Goal: Task Accomplishment & Management: Use online tool/utility

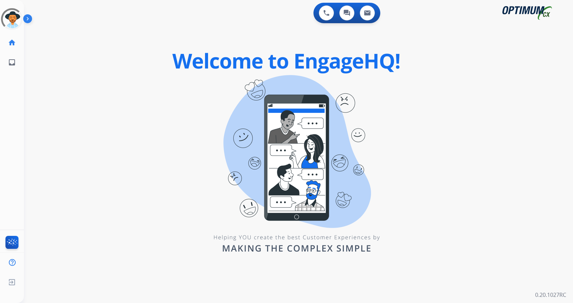
click at [27, 20] on img at bounding box center [29, 20] width 12 height 13
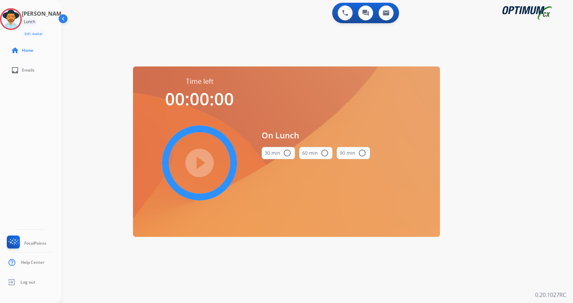
click at [175, 38] on div "swap_horiz Break voice bridge close_fullscreen Connect 3-Way Call merge_type Se…" at bounding box center [309, 41] width 496 height 33
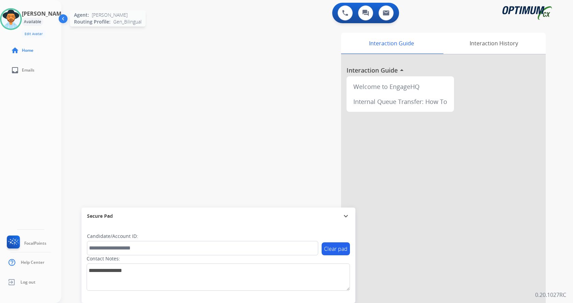
click at [15, 23] on img at bounding box center [10, 19] width 19 height 19
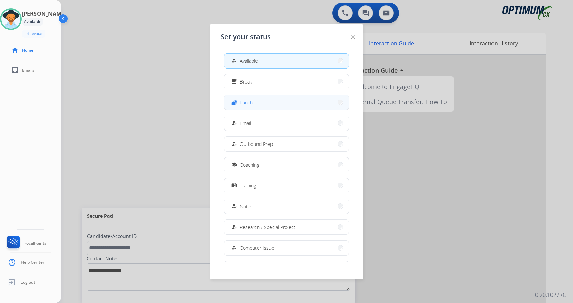
click at [261, 106] on button "fastfood Lunch" at bounding box center [287, 102] width 124 height 15
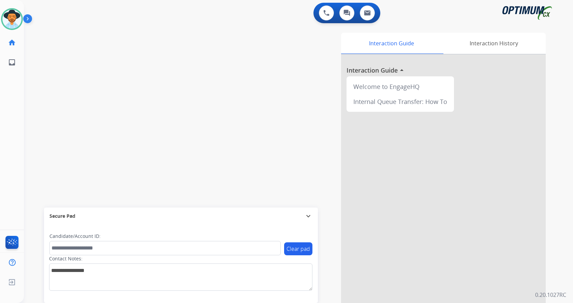
click at [30, 19] on img at bounding box center [29, 20] width 12 height 13
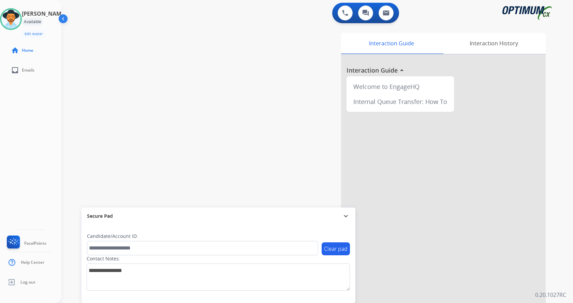
click at [187, 70] on div "swap_horiz Break voice bridge close_fullscreen Connect 3-Way Call merge_type Se…" at bounding box center [309, 167] width 496 height 285
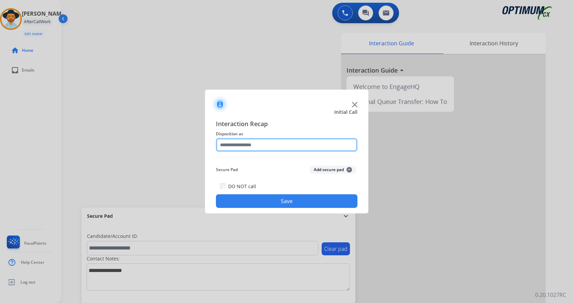
click at [256, 145] on input "text" at bounding box center [287, 145] width 142 height 14
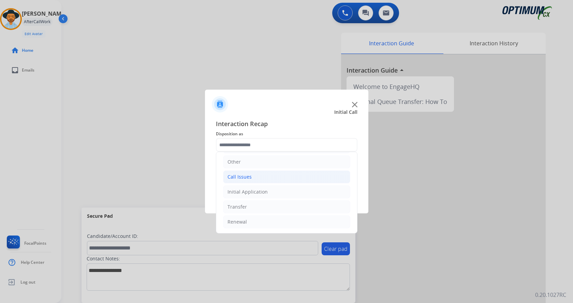
click at [261, 178] on li "Call Issues" at bounding box center [286, 177] width 127 height 13
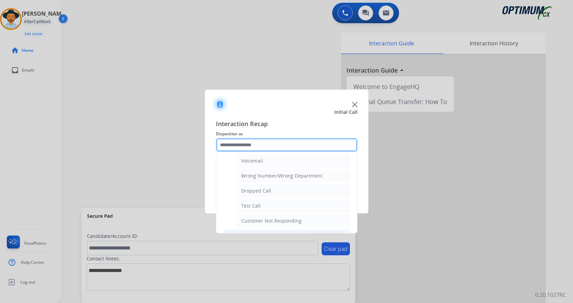
scroll to position [115, 0]
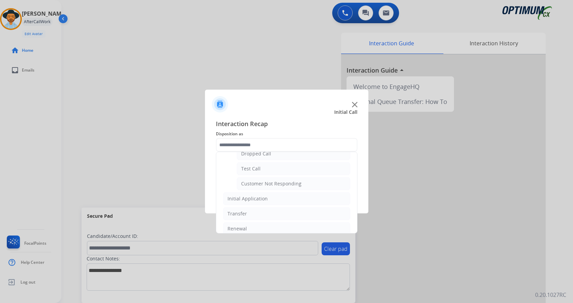
click at [270, 171] on li "Test Call" at bounding box center [294, 168] width 114 height 13
type input "*********"
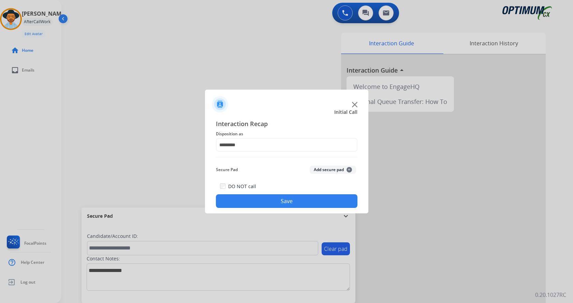
click at [276, 197] on button "Save" at bounding box center [287, 202] width 142 height 14
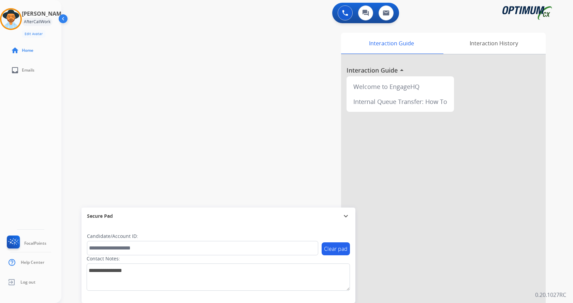
click at [190, 109] on div "swap_horiz Break voice bridge close_fullscreen Connect 3-Way Call merge_type Se…" at bounding box center [309, 167] width 496 height 285
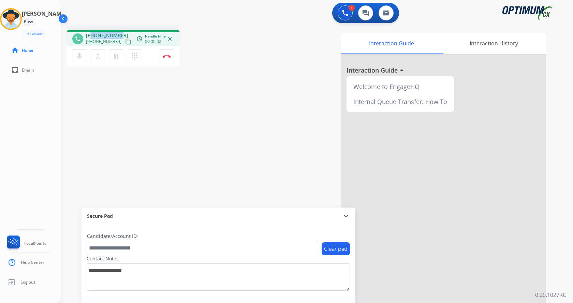
drag, startPoint x: 92, startPoint y: 34, endPoint x: 118, endPoint y: 33, distance: 25.6
click at [118, 33] on span "+12515867162" at bounding box center [107, 35] width 42 height 7
copy span "2515867162"
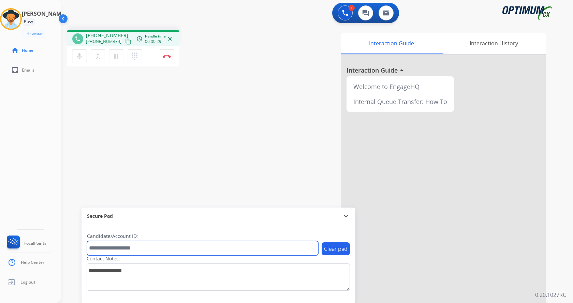
click at [160, 249] on input "text" at bounding box center [202, 248] width 231 height 14
paste input "*******"
type input "*******"
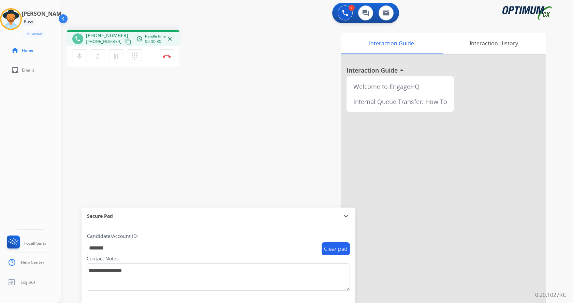
click at [180, 143] on div "phone +12515867162 +12515867162 content_copy access_time Call metrics Queue 00:…" at bounding box center [309, 167] width 496 height 285
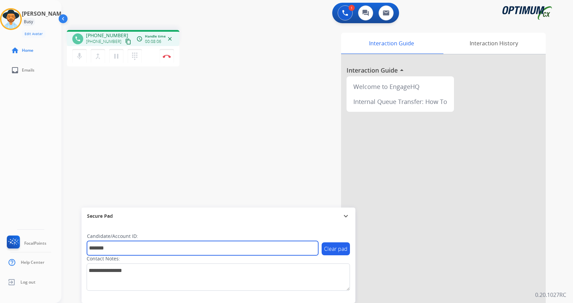
click at [143, 246] on input "*******" at bounding box center [202, 248] width 231 height 14
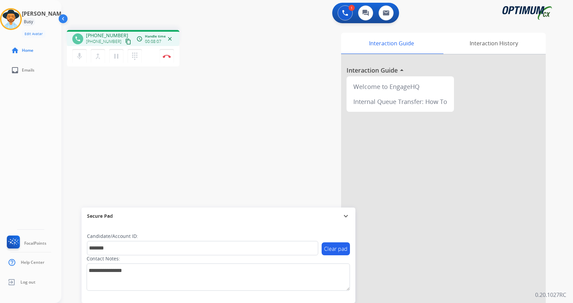
click at [166, 152] on div "phone +12515867162 +12515867162 content_copy access_time Call metrics Queue 00:…" at bounding box center [309, 167] width 496 height 285
click at [167, 57] on img at bounding box center [167, 56] width 8 height 3
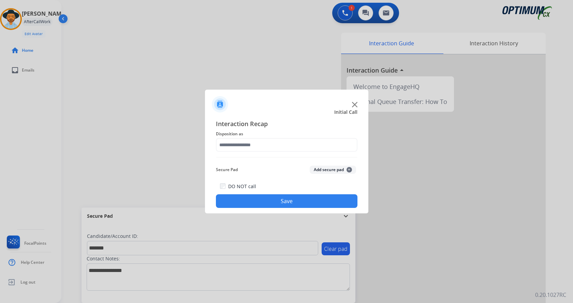
click at [328, 171] on button "Add secure pad +" at bounding box center [333, 170] width 46 height 8
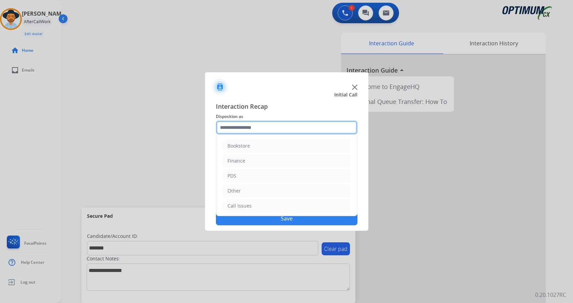
click at [259, 132] on input "text" at bounding box center [287, 128] width 142 height 14
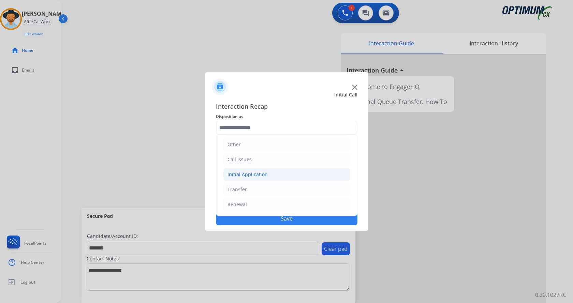
click at [292, 173] on li "Initial Application" at bounding box center [286, 174] width 127 height 13
click at [292, 190] on div "Credential Resend (Initial application)" at bounding box center [284, 189] width 86 height 7
type input "**********"
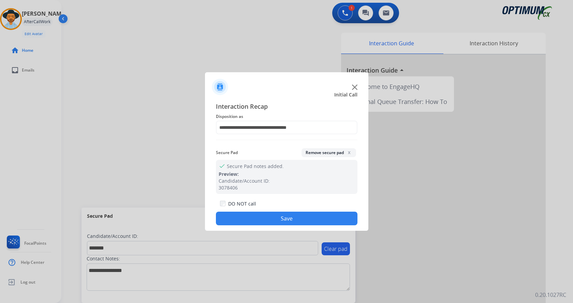
drag, startPoint x: 276, startPoint y: 218, endPoint x: 249, endPoint y: 182, distance: 44.4
click at [276, 217] on button "Save" at bounding box center [287, 219] width 142 height 14
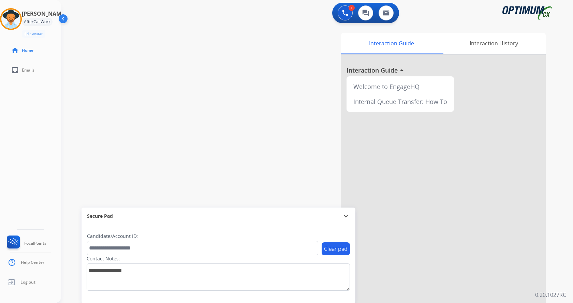
drag, startPoint x: 169, startPoint y: 109, endPoint x: 121, endPoint y: 8, distance: 112.1
click at [169, 106] on div "swap_horiz Break voice bridge close_fullscreen Connect 3-Way Call merge_type Se…" at bounding box center [309, 167] width 496 height 285
click at [13, 9] on div at bounding box center [11, 19] width 22 height 22
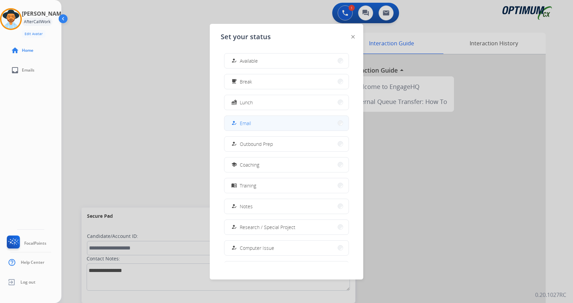
click at [276, 128] on button "how_to_reg Email" at bounding box center [287, 123] width 124 height 15
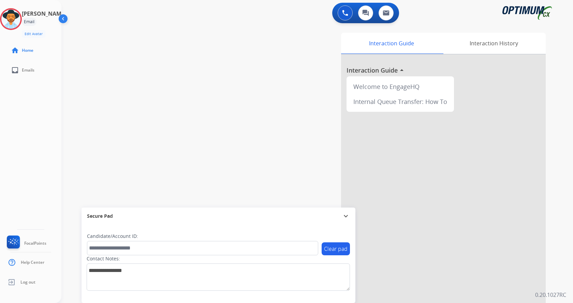
drag, startPoint x: 137, startPoint y: 96, endPoint x: 137, endPoint y: 91, distance: 4.8
click at [137, 91] on div "swap_horiz Break voice bridge close_fullscreen Connect 3-Way Call merge_type Se…" at bounding box center [309, 167] width 496 height 285
drag, startPoint x: 127, startPoint y: 88, endPoint x: 128, endPoint y: 84, distance: 3.8
click at [127, 88] on div "swap_horiz Break voice bridge close_fullscreen Connect 3-Way Call merge_type Se…" at bounding box center [309, 167] width 496 height 285
click at [12, 24] on img at bounding box center [10, 19] width 19 height 19
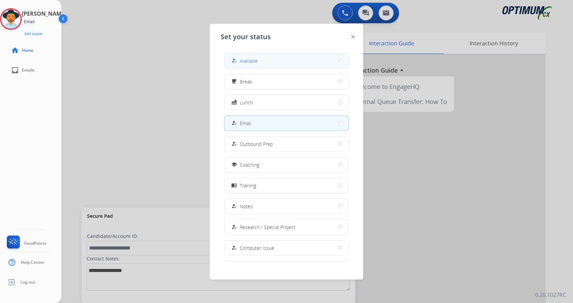
click at [272, 65] on button "how_to_reg Available" at bounding box center [287, 61] width 124 height 15
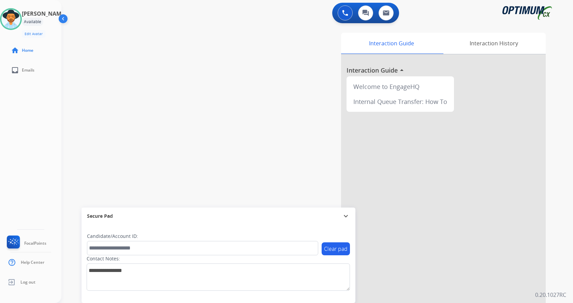
click at [31, 145] on div "Andy Available Edit Avatar Agent: Andy Routing Profile: Gen_Bilingual home Home…" at bounding box center [30, 151] width 61 height 303
click at [386, 278] on div at bounding box center [443, 182] width 205 height 255
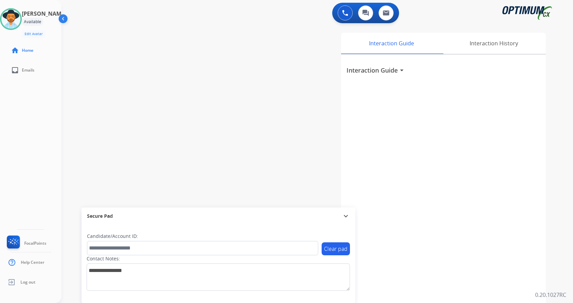
click at [221, 90] on div "swap_horiz Break voice bridge close_fullscreen Connect 3-Way Call merge_type Se…" at bounding box center [309, 167] width 496 height 285
click at [12, 117] on div "Andy Available Edit Avatar Agent: Andy Routing Profile: Gen_Bilingual home Home…" at bounding box center [30, 151] width 61 height 303
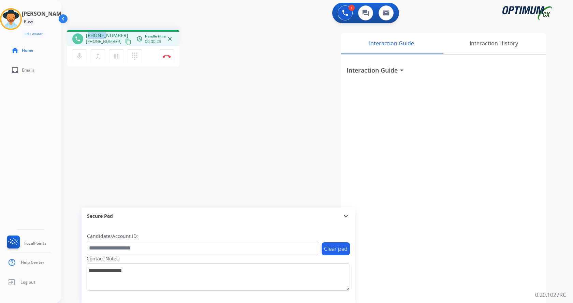
drag, startPoint x: 90, startPoint y: 33, endPoint x: 106, endPoint y: 32, distance: 16.4
click at [106, 32] on span "+18456041711" at bounding box center [107, 35] width 42 height 7
drag, startPoint x: 119, startPoint y: 33, endPoint x: 92, endPoint y: 33, distance: 27.0
click at [92, 33] on div "+18456041711 +18456041711 content_copy" at bounding box center [109, 39] width 46 height 14
copy span "8456041711"
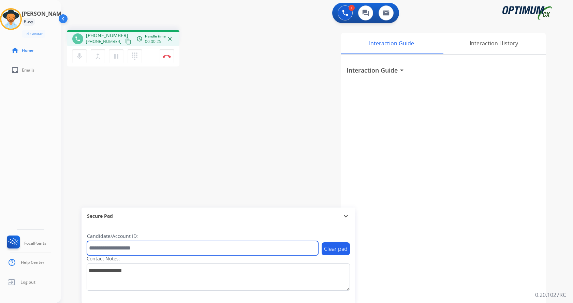
click at [164, 247] on input "text" at bounding box center [202, 248] width 231 height 14
click at [150, 246] on input "text" at bounding box center [202, 248] width 231 height 14
paste input "*******"
type input "*******"
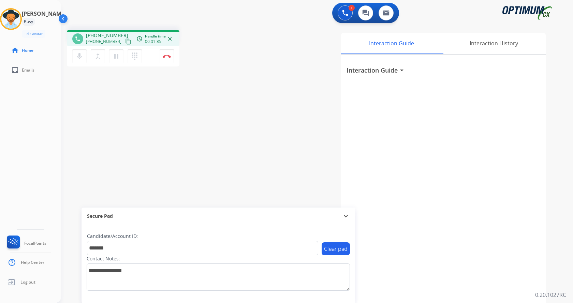
click at [178, 118] on div "phone +18456041711 +18456041711 content_copy access_time Call metrics Queue 00:…" at bounding box center [309, 167] width 496 height 285
click at [177, 99] on div "phone +18456041711 +18456041711 content_copy access_time Call metrics Queue 00:…" at bounding box center [309, 167] width 496 height 285
click at [221, 121] on div "phone +18456041711 +18456041711 content_copy access_time Call metrics Queue 00:…" at bounding box center [309, 167] width 496 height 285
click at [166, 53] on button "Disconnect" at bounding box center [167, 56] width 14 height 14
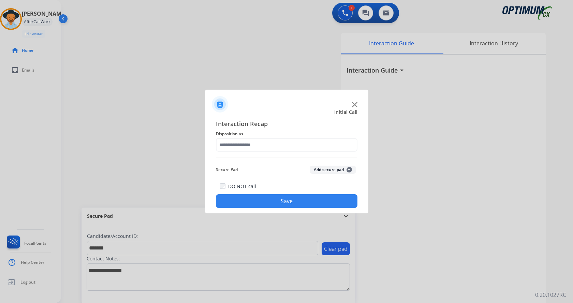
click at [334, 168] on button "Add secure pad +" at bounding box center [333, 170] width 46 height 8
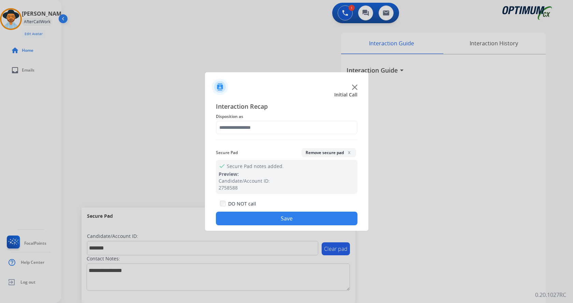
click at [250, 135] on div "Interaction Recap Disposition as Secure Pad Remove secure pad x check Secure Pa…" at bounding box center [287, 164] width 142 height 124
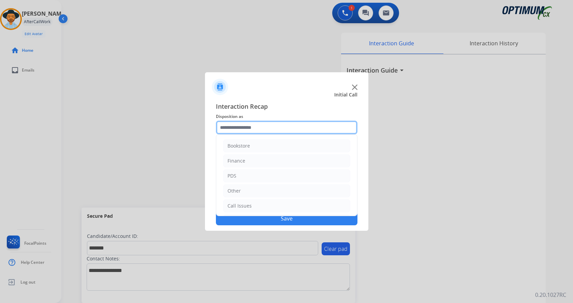
click at [253, 131] on input "text" at bounding box center [287, 128] width 142 height 14
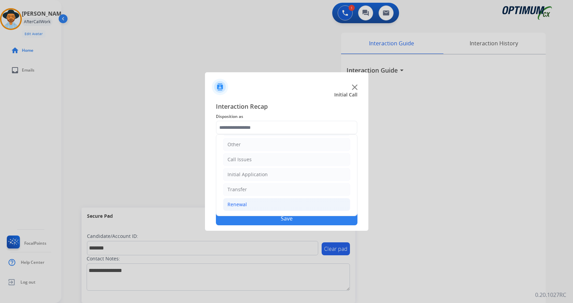
click at [253, 205] on li "Renewal" at bounding box center [286, 204] width 127 height 13
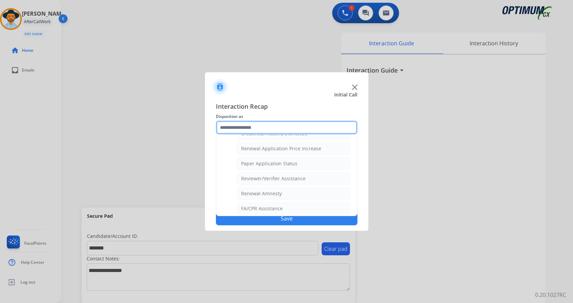
scroll to position [263, 0]
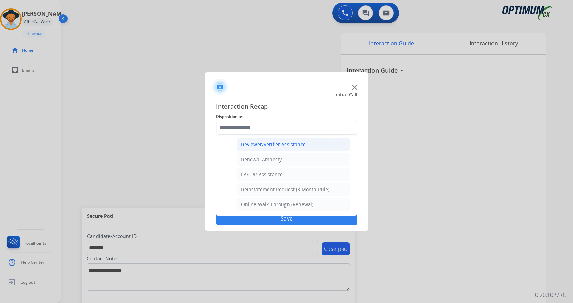
click at [271, 145] on div "Reviewer/Verifier Assistance" at bounding box center [273, 144] width 65 height 7
type input "**********"
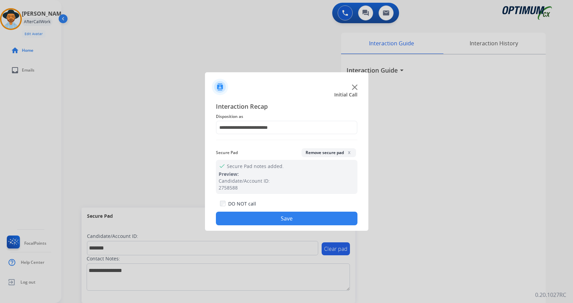
click at [265, 218] on button "Save" at bounding box center [287, 219] width 142 height 14
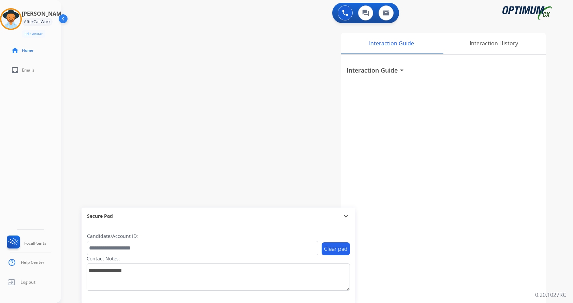
drag, startPoint x: 121, startPoint y: 106, endPoint x: 100, endPoint y: 21, distance: 87.7
click at [121, 101] on div "swap_horiz Break voice bridge close_fullscreen Connect 3-Way Call merge_type Se…" at bounding box center [309, 167] width 496 height 285
click at [20, 21] on img at bounding box center [10, 19] width 19 height 19
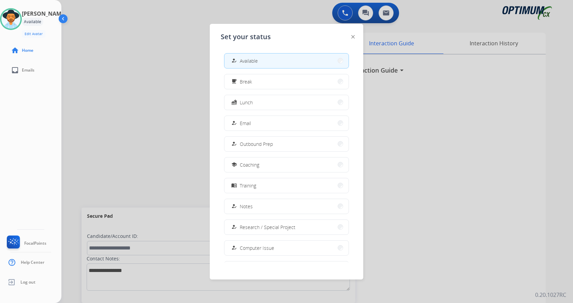
drag, startPoint x: 288, startPoint y: 82, endPoint x: 269, endPoint y: 94, distance: 22.1
click at [288, 82] on button "free_breakfast Break" at bounding box center [287, 81] width 124 height 15
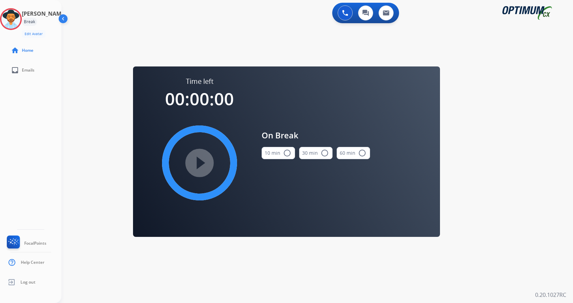
click at [279, 153] on button "10 min radio_button_unchecked" at bounding box center [278, 153] width 33 height 12
click at [204, 159] on mat-icon "play_circle_filled" at bounding box center [200, 163] width 8 height 8
click at [550, 145] on div "0 Voice Interactions 0 Chat Interactions 0 Email Interactions swap_horiz Break …" at bounding box center [317, 151] width 512 height 303
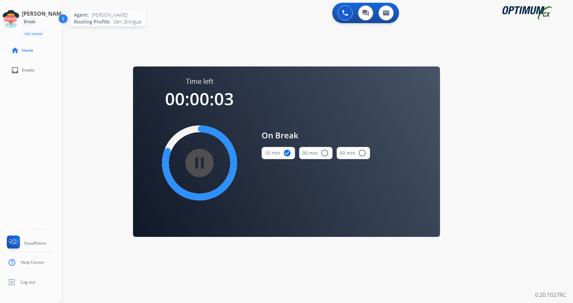
click at [22, 23] on icon at bounding box center [11, 19] width 22 height 22
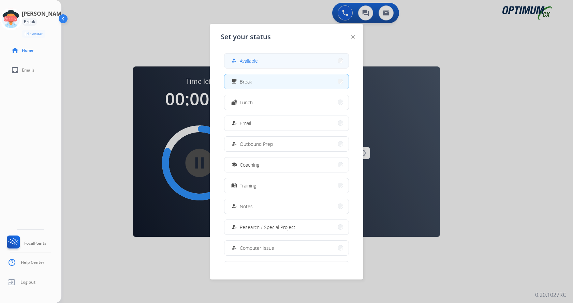
click at [279, 60] on button "how_to_reg Available" at bounding box center [287, 61] width 124 height 15
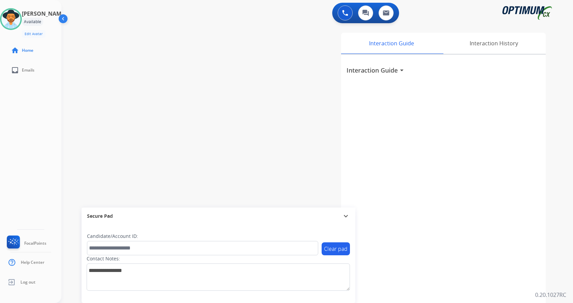
click at [1, 126] on div "Andy Available Edit Avatar Agent: Andy Routing Profile: Gen_Bilingual home Home…" at bounding box center [30, 151] width 61 height 303
click at [196, 67] on div "swap_horiz Break voice bridge close_fullscreen Connect 3-Way Call merge_type Se…" at bounding box center [309, 167] width 496 height 285
click at [244, 121] on div "swap_horiz Break voice bridge close_fullscreen Connect 3-Way Call merge_type Se…" at bounding box center [309, 167] width 496 height 285
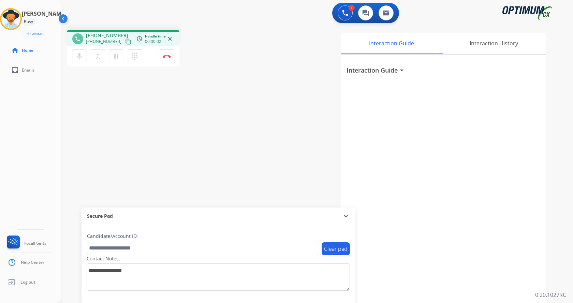
drag, startPoint x: 138, startPoint y: 87, endPoint x: 130, endPoint y: 69, distance: 20.5
click at [138, 87] on div "phone +18048366213 +18048366213 content_copy access_time Call metrics Queue 00:…" at bounding box center [309, 167] width 496 height 285
drag, startPoint x: 90, startPoint y: 35, endPoint x: 122, endPoint y: 29, distance: 32.3
click at [122, 29] on div "phone +18048366213 +18048366213 content_copy access_time Call metrics Queue 00:…" at bounding box center [309, 167] width 496 height 285
copy span "8048366213"
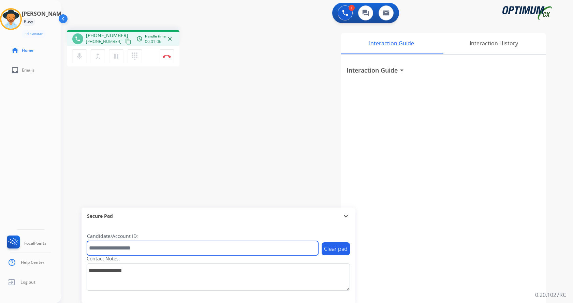
click at [141, 251] on input "text" at bounding box center [202, 248] width 231 height 14
paste input "*******"
type input "*******"
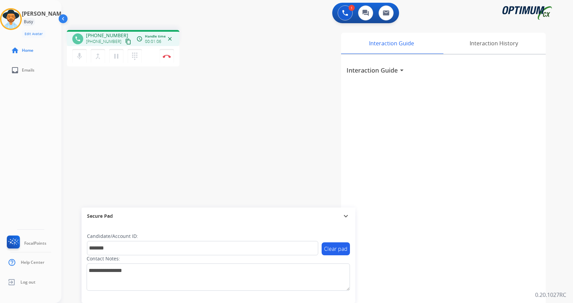
click at [135, 155] on div "phone +18048366213 +18048366213 content_copy access_time Call metrics Queue 00:…" at bounding box center [309, 167] width 496 height 285
click at [148, 118] on div "phone +18048366213 +18048366213 content_copy access_time Call metrics Queue 00:…" at bounding box center [309, 167] width 496 height 285
click at [171, 58] on img at bounding box center [167, 56] width 8 height 3
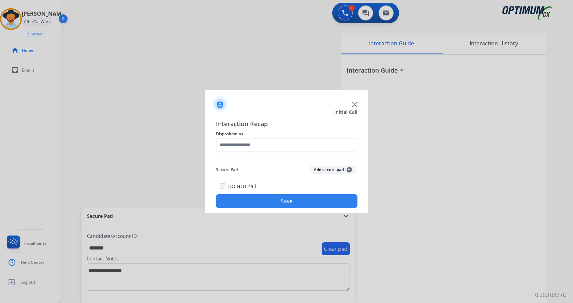
click at [319, 168] on button "Add secure pad +" at bounding box center [333, 170] width 46 height 8
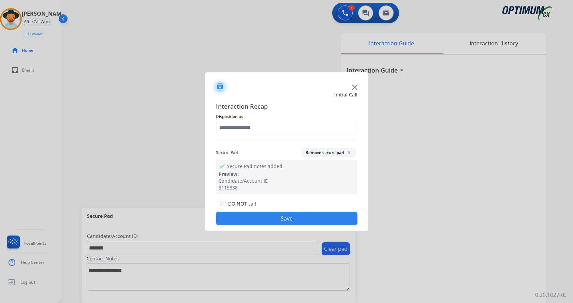
click at [238, 117] on span "Disposition as" at bounding box center [287, 117] width 142 height 8
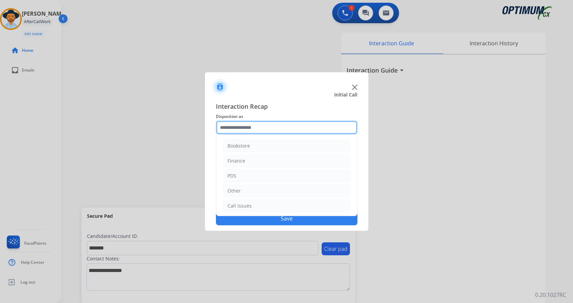
click at [244, 126] on input "text" at bounding box center [287, 128] width 142 height 14
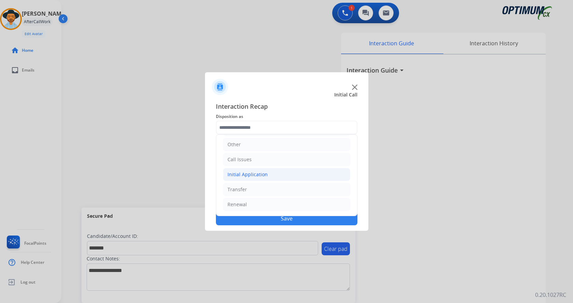
click at [267, 175] on li "Initial Application" at bounding box center [286, 174] width 127 height 13
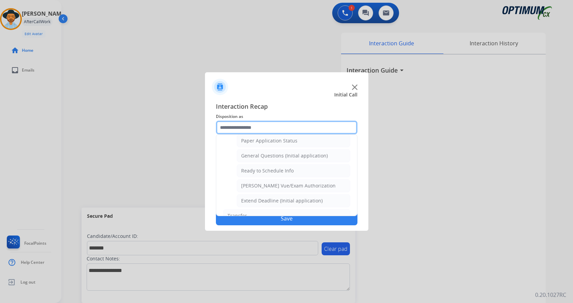
scroll to position [388, 0]
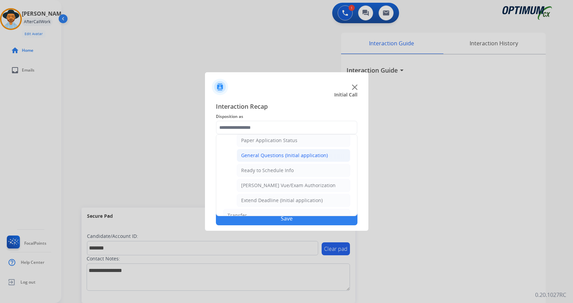
click at [287, 153] on div "General Questions (Initial application)" at bounding box center [284, 155] width 87 height 7
type input "**********"
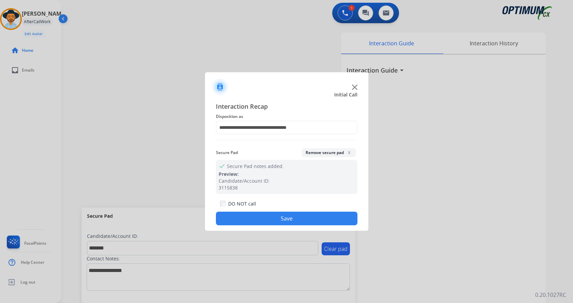
drag, startPoint x: 272, startPoint y: 220, endPoint x: 193, endPoint y: 144, distance: 109.8
click at [272, 220] on button "Save" at bounding box center [287, 219] width 142 height 14
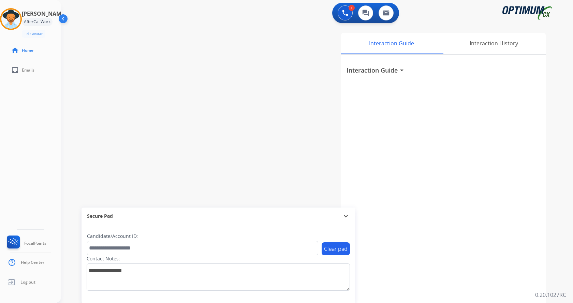
click at [128, 86] on div "swap_horiz Break voice bridge close_fullscreen Connect 3-Way Call merge_type Se…" at bounding box center [309, 167] width 496 height 285
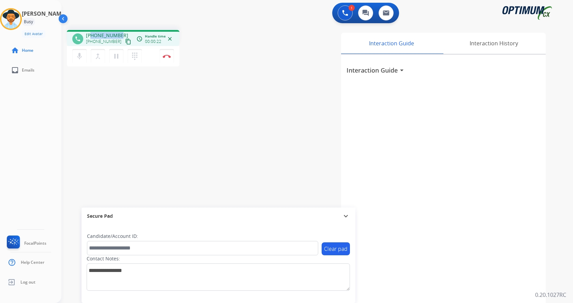
drag, startPoint x: 91, startPoint y: 34, endPoint x: 119, endPoint y: 33, distance: 28.0
click at [119, 33] on div "+17732694491 +17732694491 content_copy" at bounding box center [109, 39] width 46 height 14
copy span "7732694491"
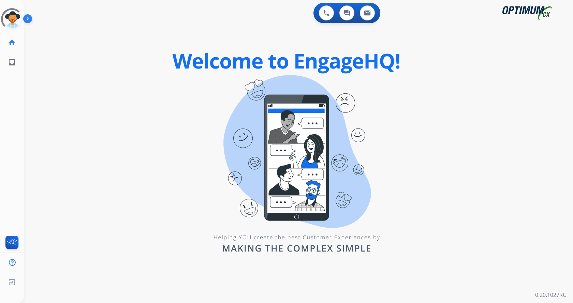
drag, startPoint x: 78, startPoint y: 42, endPoint x: 91, endPoint y: 9, distance: 36.0
click at [78, 42] on div "swap_horiz Break voice bridge close_fullscreen Connect 3-Way Call merge_type Se…" at bounding box center [290, 41] width 533 height 33
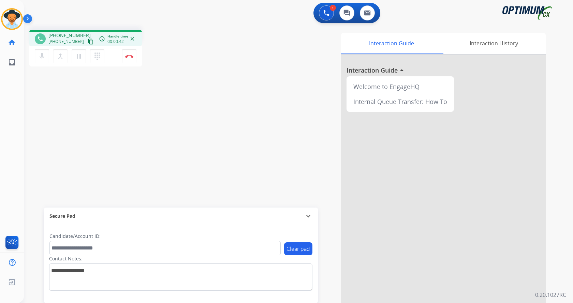
click at [166, 30] on div "phone [PHONE_NUMBER] [PHONE_NUMBER] content_copy access_time Call metrics Queue…" at bounding box center [121, 49] width 184 height 39
click at [169, 116] on div "phone [PHONE_NUMBER] [PHONE_NUMBER] content_copy access_time Call metrics Queue…" at bounding box center [290, 167] width 533 height 285
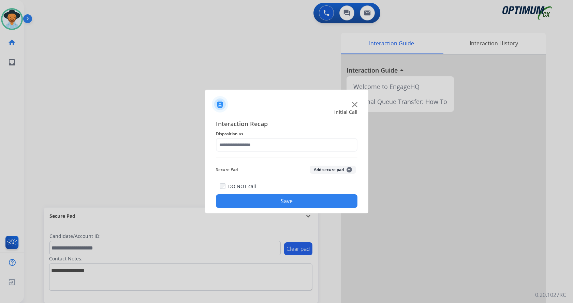
click at [357, 106] on img at bounding box center [354, 104] width 5 height 5
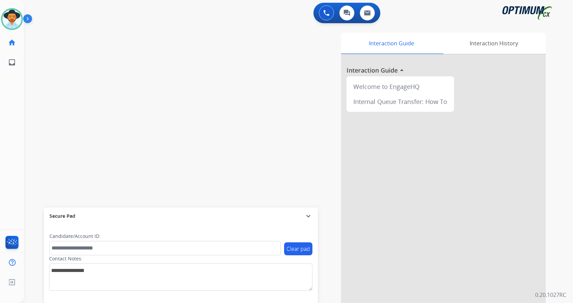
drag, startPoint x: 210, startPoint y: 92, endPoint x: 175, endPoint y: 10, distance: 89.6
click at [210, 92] on div "swap_horiz Break voice bridge close_fullscreen Connect 3-Way Call merge_type Se…" at bounding box center [290, 167] width 533 height 285
click at [153, 123] on div "swap_horiz Break voice bridge close_fullscreen Connect 3-Way Call merge_type Se…" at bounding box center [290, 167] width 533 height 285
click at [26, 20] on img at bounding box center [29, 20] width 12 height 13
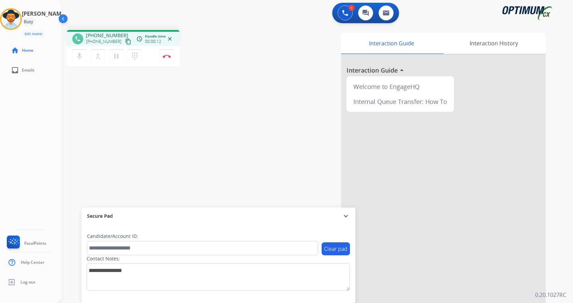
click at [203, 149] on div "phone +15852978966 +15852978966 content_copy access_time Call metrics Queue 00:…" at bounding box center [309, 167] width 496 height 285
drag, startPoint x: 91, startPoint y: 32, endPoint x: 119, endPoint y: 33, distance: 27.7
click at [119, 33] on div "phone +15852978966 +15852978966 content_copy access_time Call metrics Queue 00:…" at bounding box center [123, 38] width 113 height 16
copy span "5852978966"
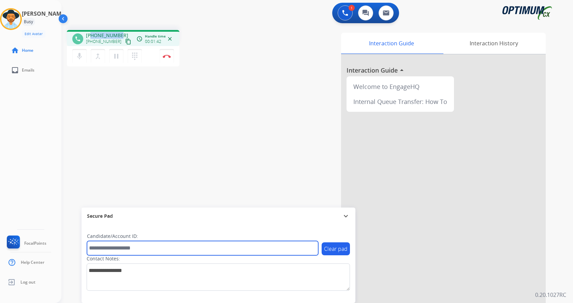
click at [122, 245] on input "text" at bounding box center [202, 248] width 231 height 14
paste input "*******"
type input "*******"
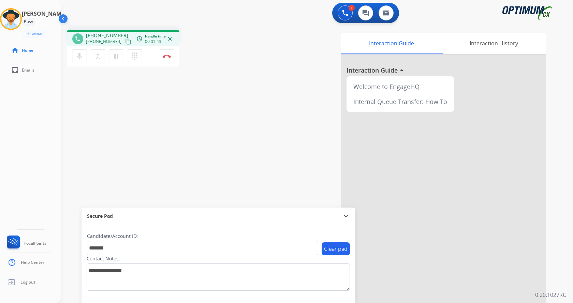
click at [157, 114] on div "phone +15852978966 +15852978966 content_copy access_time Call metrics Queue 00:…" at bounding box center [309, 167] width 496 height 285
click at [137, 105] on div "phone +15852978966 +15852978966 content_copy access_time Call metrics Queue 00:…" at bounding box center [309, 167] width 496 height 285
click at [141, 105] on div "phone +15852978966 +15852978966 content_copy access_time Call metrics Queue 00:…" at bounding box center [309, 167] width 496 height 285
click at [158, 107] on div "phone +15852978966 +15852978966 content_copy access_time Call metrics Queue 00:…" at bounding box center [309, 167] width 496 height 285
click at [168, 57] on img at bounding box center [167, 56] width 8 height 3
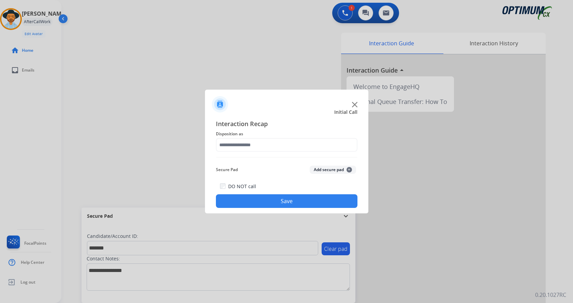
click at [324, 169] on button "Add secure pad +" at bounding box center [333, 170] width 46 height 8
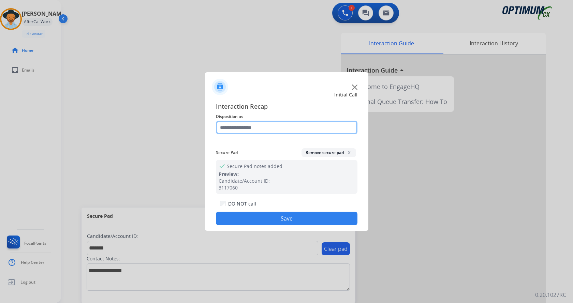
click at [256, 129] on input "text" at bounding box center [287, 128] width 142 height 14
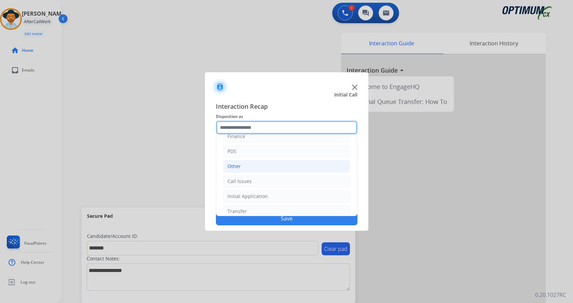
scroll to position [46, 0]
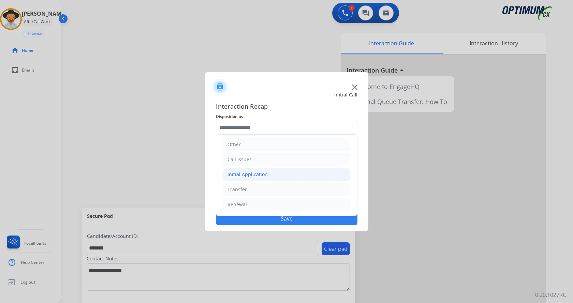
click at [261, 177] on div "Initial Application" at bounding box center [248, 174] width 40 height 7
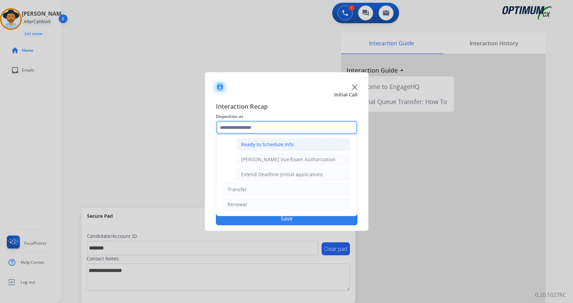
scroll to position [379, 0]
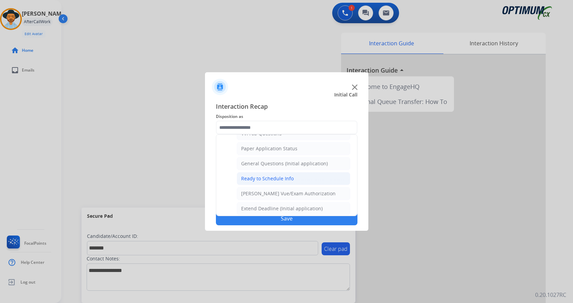
click at [283, 178] on div "Ready to Schedule Info" at bounding box center [267, 178] width 53 height 7
type input "**********"
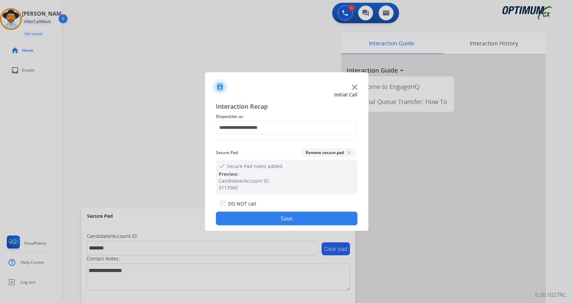
click at [258, 217] on button "Save" at bounding box center [287, 219] width 142 height 14
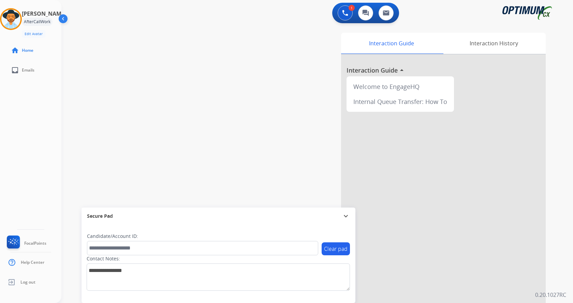
drag, startPoint x: 155, startPoint y: 75, endPoint x: 137, endPoint y: 3, distance: 74.6
click at [155, 74] on div "swap_horiz Break voice bridge close_fullscreen Connect 3-Way Call merge_type Se…" at bounding box center [309, 167] width 496 height 285
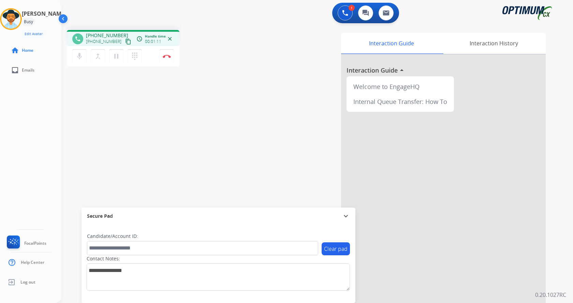
click at [250, 122] on div "Interaction Guide Interaction History Interaction Guide arrow_drop_up Welcome t…" at bounding box center [397, 171] width 297 height 276
click at [249, 121] on div "Interaction Guide Interaction History Interaction Guide arrow_drop_up Welcome t…" at bounding box center [397, 171] width 297 height 276
click at [255, 112] on div "Interaction Guide Interaction History Interaction Guide arrow_drop_up Welcome t…" at bounding box center [397, 171] width 297 height 276
click at [246, 85] on div "phone +19152560152 +19152560152 content_copy access_time Call metrics Queue 00:…" at bounding box center [309, 167] width 496 height 285
click at [254, 68] on div "Interaction Guide Interaction History Interaction Guide arrow_drop_up Welcome t…" at bounding box center [397, 171] width 297 height 276
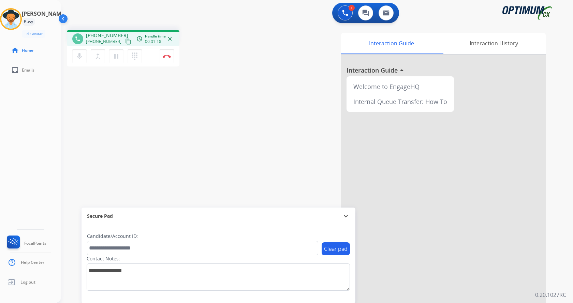
click at [254, 67] on div "Interaction Guide Interaction History Interaction Guide arrow_drop_up Welcome t…" at bounding box center [397, 171] width 297 height 276
click at [261, 68] on div "Interaction Guide Interaction History Interaction Guide arrow_drop_up Welcome t…" at bounding box center [397, 171] width 297 height 276
click at [276, 76] on div "Interaction Guide Interaction History Interaction Guide arrow_drop_up Welcome t…" at bounding box center [397, 171] width 297 height 276
click at [262, 85] on div "Interaction Guide Interaction History Interaction Guide arrow_drop_up Welcome t…" at bounding box center [397, 171] width 297 height 276
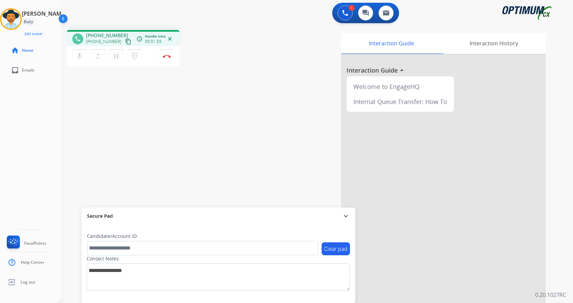
click at [193, 35] on div "phone +19152560152 +19152560152 content_copy access_time Call metrics Queue 00:…" at bounding box center [156, 49] width 179 height 39
drag, startPoint x: 90, startPoint y: 35, endPoint x: 118, endPoint y: 33, distance: 27.7
click at [118, 33] on span "+19152560152" at bounding box center [107, 35] width 42 height 7
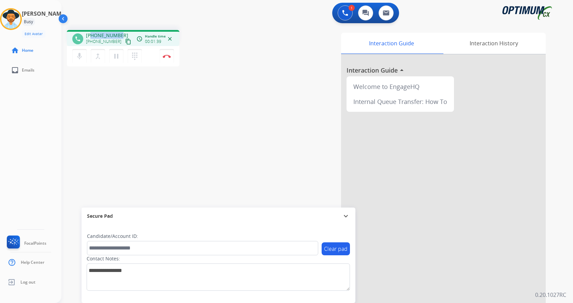
copy span "9152560152"
click at [134, 110] on div "phone +19152560152 +19152560152 content_copy access_time Call metrics Queue 00:…" at bounding box center [309, 167] width 496 height 285
click at [139, 153] on div "phone +19152560152 +19152560152 content_copy access_time Call metrics Queue 00:…" at bounding box center [309, 167] width 496 height 285
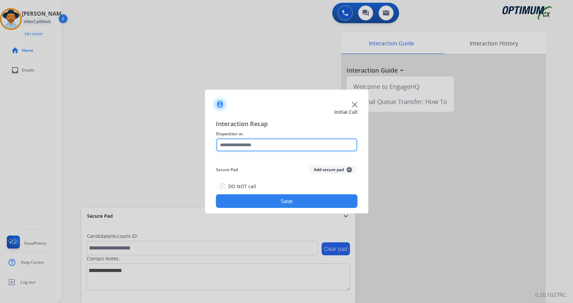
click at [290, 145] on input "text" at bounding box center [287, 145] width 142 height 14
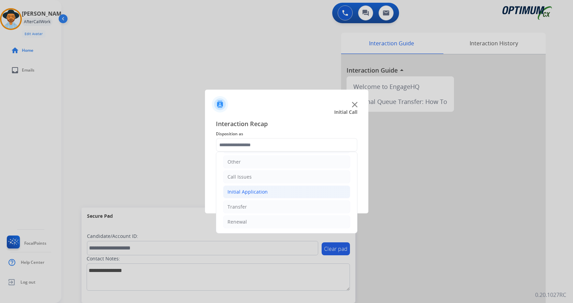
click at [273, 194] on li "Initial Application" at bounding box center [286, 192] width 127 height 13
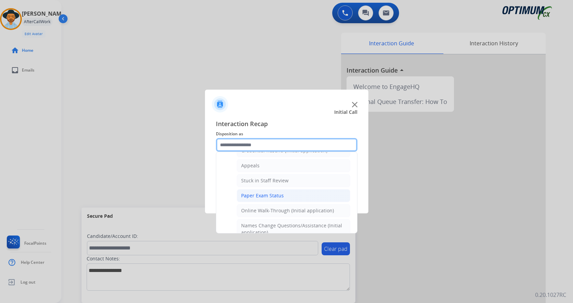
scroll to position [115, 0]
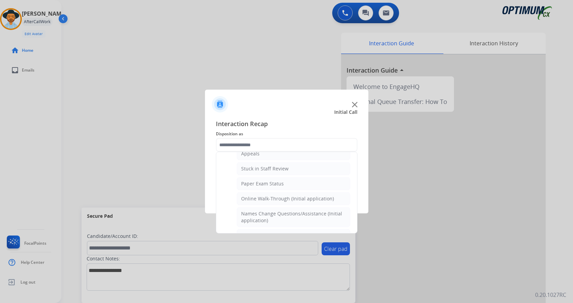
click at [273, 218] on div "Names Change Questions/Assistance (Initial application)" at bounding box center [293, 218] width 105 height 14
type input "**********"
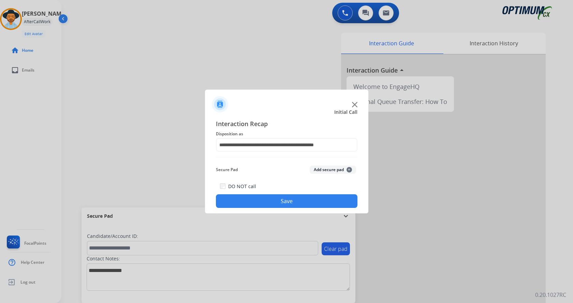
click at [294, 190] on div "DO NOT call Save" at bounding box center [287, 195] width 142 height 26
click at [291, 202] on button "Save" at bounding box center [287, 202] width 142 height 14
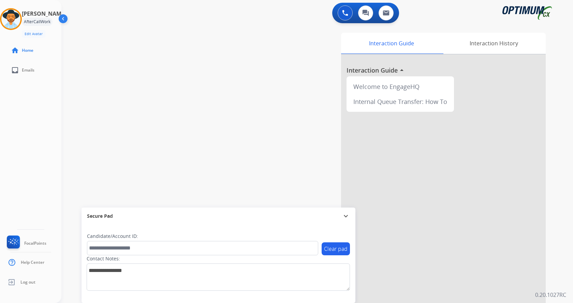
click at [160, 100] on div "swap_horiz Break voice bridge close_fullscreen Connect 3-Way Call merge_type Se…" at bounding box center [309, 167] width 496 height 285
click at [222, 129] on div "swap_horiz Break voice bridge close_fullscreen Connect 3-Way Call merge_type Se…" at bounding box center [309, 167] width 496 height 285
click at [202, 142] on div "swap_horiz Break voice bridge close_fullscreen Connect 3-Way Call merge_type Se…" at bounding box center [309, 167] width 496 height 285
click at [181, 95] on div "swap_horiz Break voice bridge close_fullscreen Connect 3-Way Call merge_type Se…" at bounding box center [309, 167] width 496 height 285
click at [158, 71] on div "swap_horiz Break voice bridge close_fullscreen Connect 3-Way Call merge_type Se…" at bounding box center [309, 167] width 496 height 285
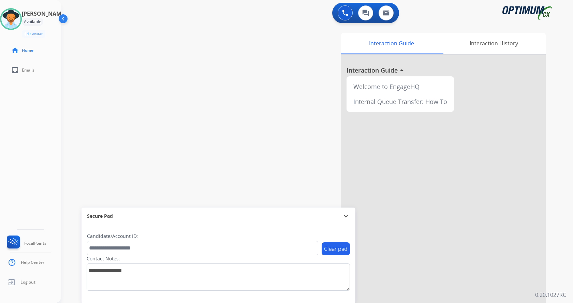
click at [249, 162] on div "Interaction Guide Interaction History Interaction Guide arrow_drop_up Welcome t…" at bounding box center [397, 171] width 297 height 276
click at [24, 162] on div "Andy Available Edit Avatar Agent: Andy Routing Profile: Gen_Bilingual home Home…" at bounding box center [30, 151] width 61 height 303
click at [20, 21] on img at bounding box center [10, 19] width 19 height 19
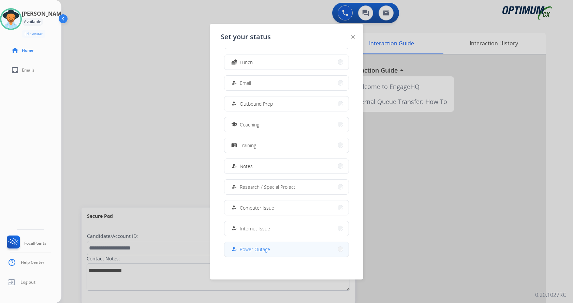
scroll to position [65, 0]
click at [268, 250] on button "work_off Offline" at bounding box center [287, 246] width 124 height 15
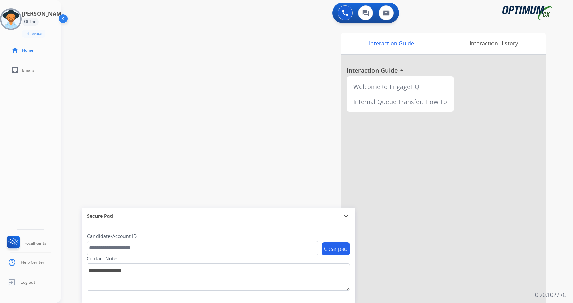
click at [153, 127] on div "swap_horiz Break voice bridge close_fullscreen Connect 3-Way Call merge_type Se…" at bounding box center [309, 167] width 496 height 285
click at [23, 281] on span "Log out" at bounding box center [27, 282] width 15 height 5
